Goal: Navigation & Orientation: Find specific page/section

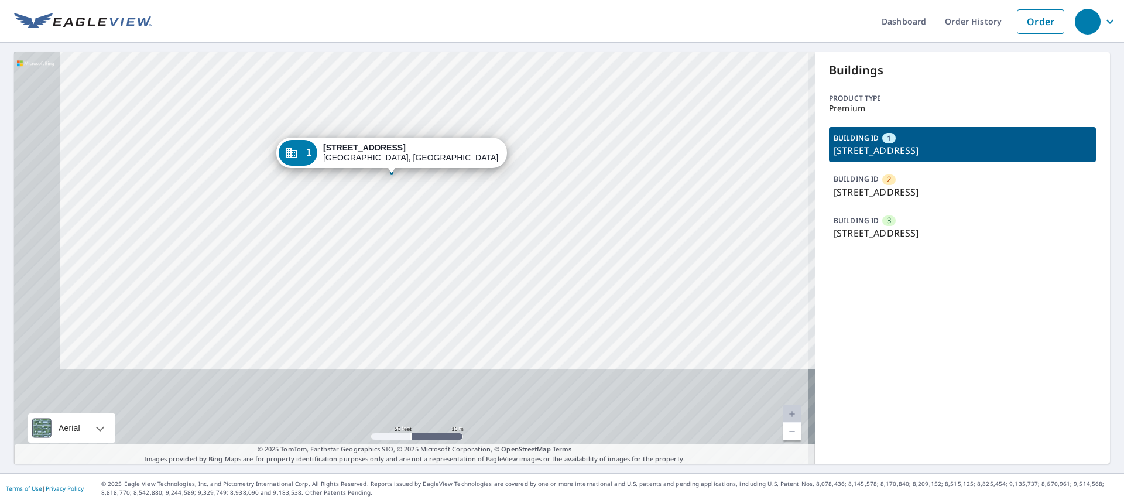
drag, startPoint x: 447, startPoint y: 325, endPoint x: 503, endPoint y: 209, distance: 128.8
click at [503, 209] on div "2 196 N Trooper Rd Eagleville, PA 19403 3 196 N Trooper Rd West Norriton, PA 19…" at bounding box center [414, 257] width 801 height 411
